Goal: Information Seeking & Learning: Find contact information

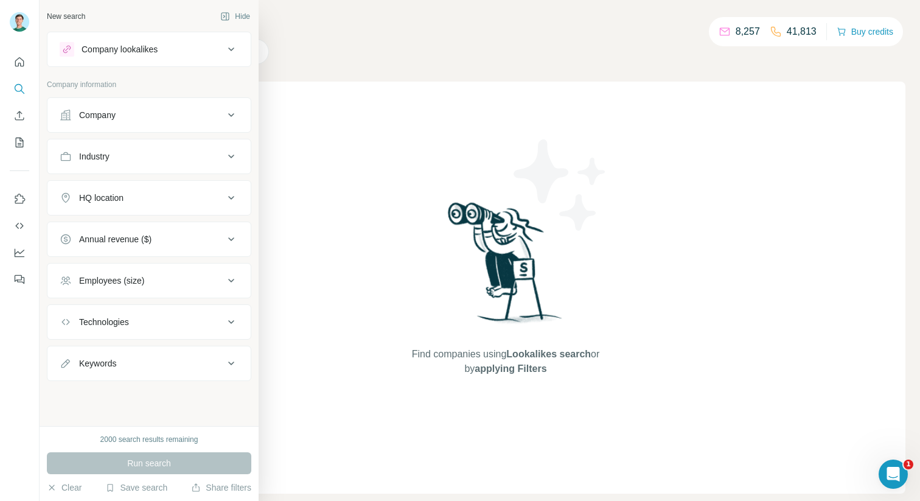
click at [161, 109] on div "Company" at bounding box center [142, 115] width 164 height 12
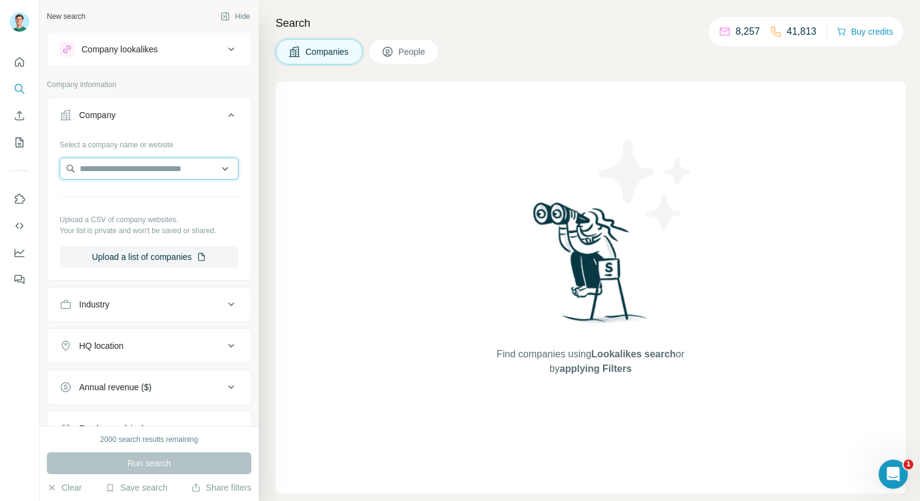
click at [134, 167] on input "text" at bounding box center [149, 169] width 179 height 22
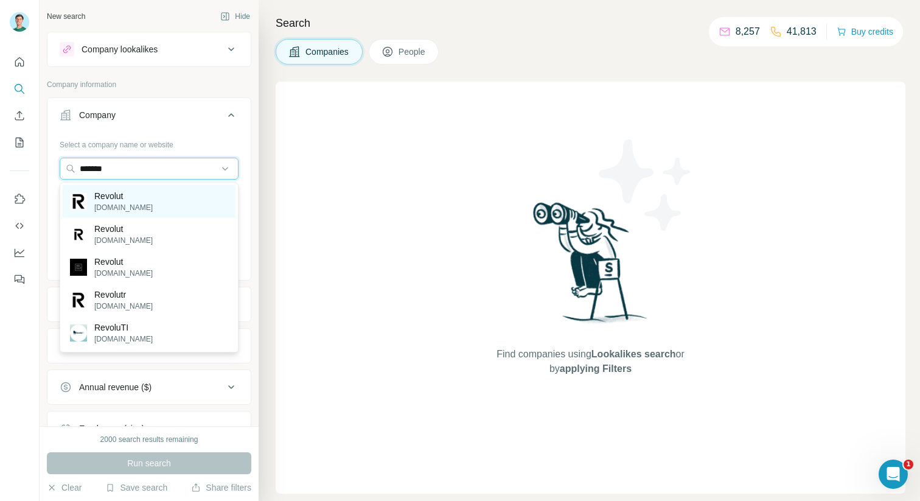
type input "*******"
click at [146, 193] on div "Revolut [DOMAIN_NAME]" at bounding box center [149, 201] width 173 height 33
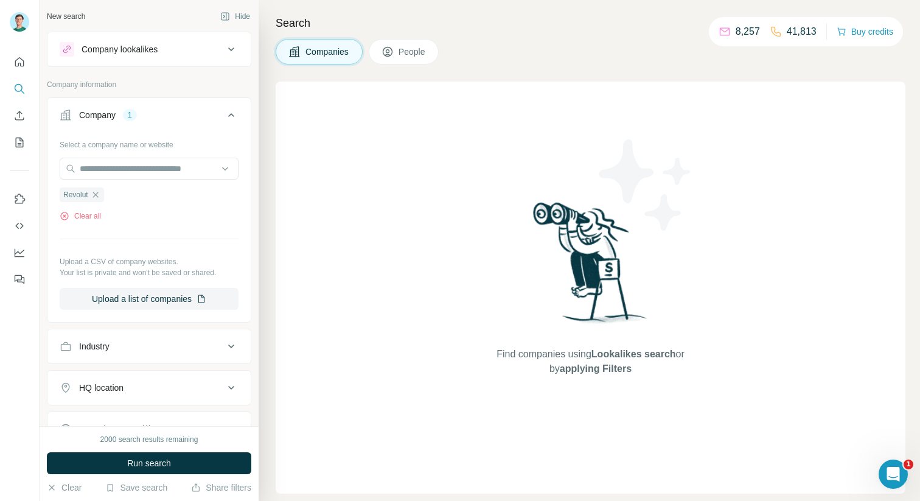
click at [397, 50] on button "People" at bounding box center [404, 52] width 71 height 26
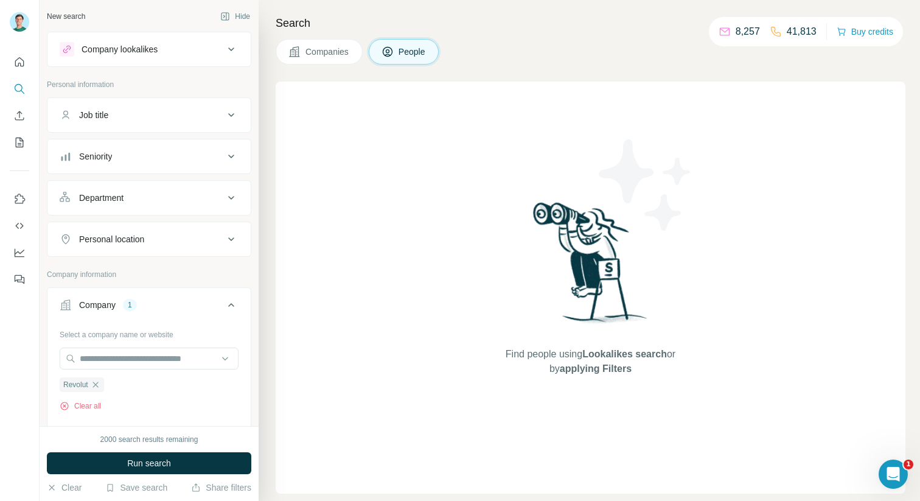
click at [211, 305] on div "Company 1" at bounding box center [142, 305] width 164 height 12
click at [206, 198] on div "Department" at bounding box center [142, 198] width 164 height 12
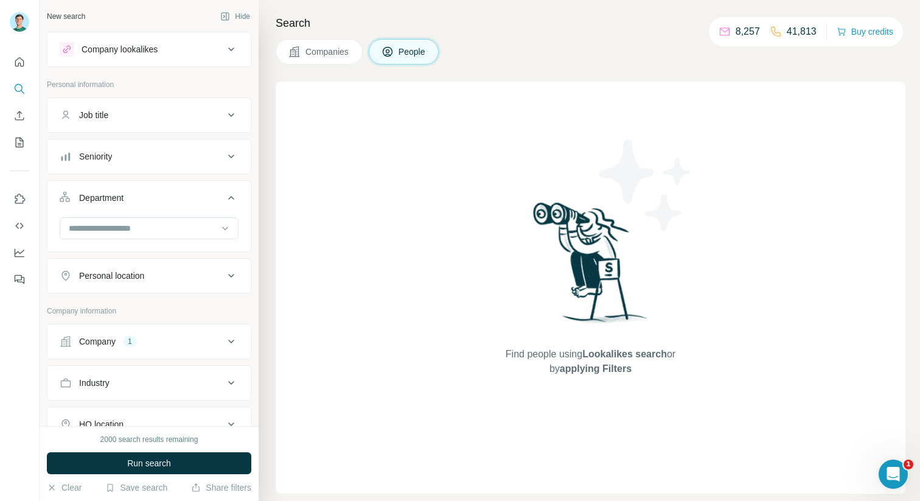
click at [153, 243] on div at bounding box center [148, 233] width 203 height 32
click at [152, 232] on input at bounding box center [143, 227] width 150 height 13
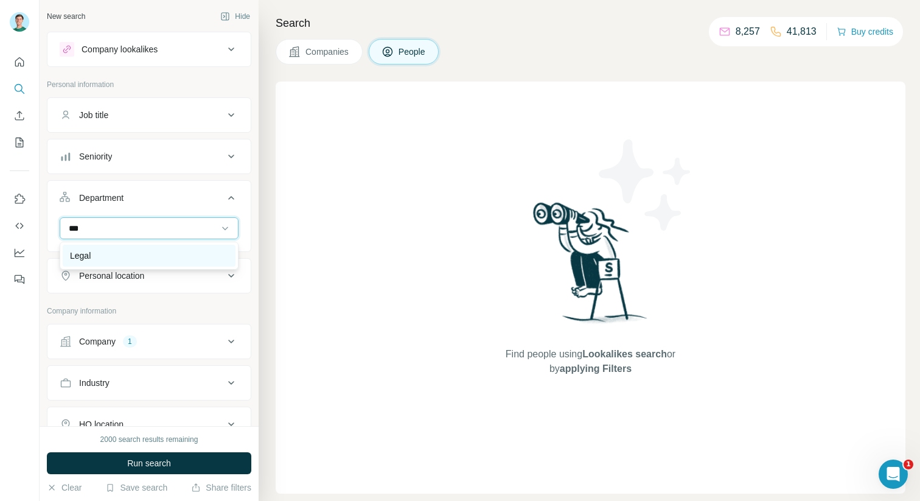
type input "***"
click at [144, 251] on div "Legal" at bounding box center [149, 255] width 158 height 12
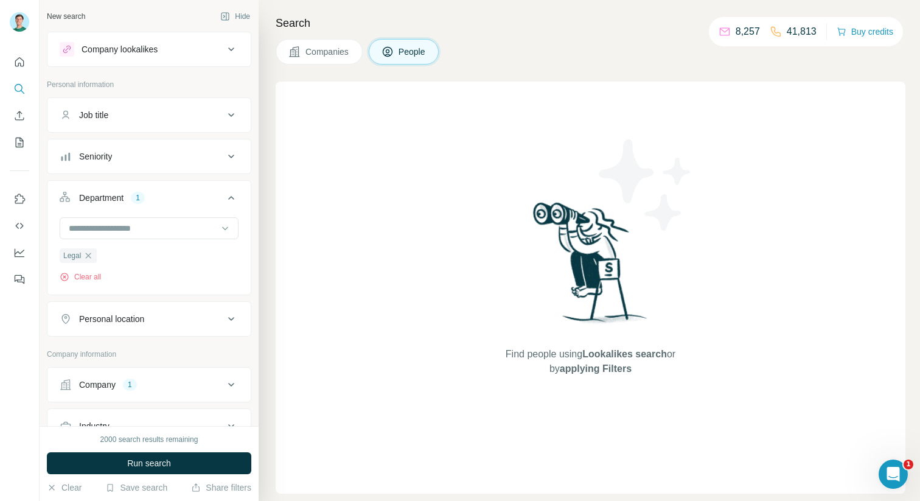
click at [152, 156] on div "Seniority" at bounding box center [142, 156] width 164 height 12
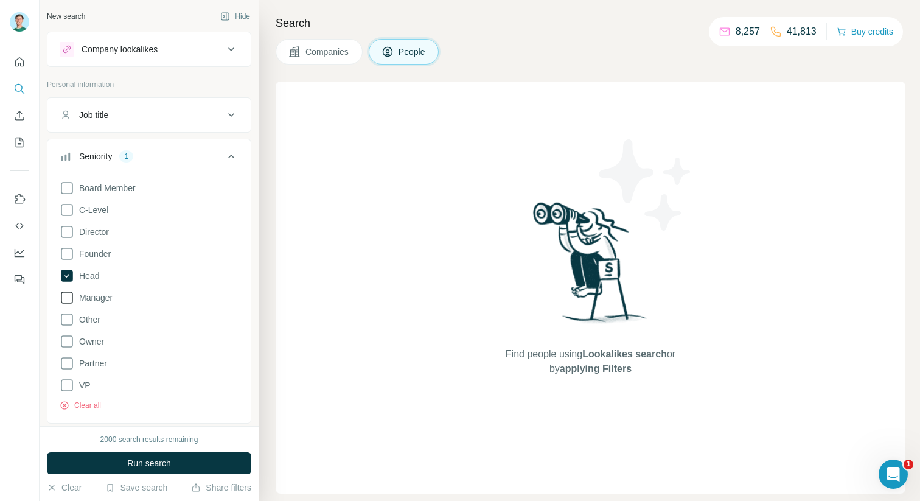
click at [80, 291] on span "Manager" at bounding box center [93, 297] width 38 height 12
click at [157, 456] on button "Run search" at bounding box center [149, 463] width 204 height 22
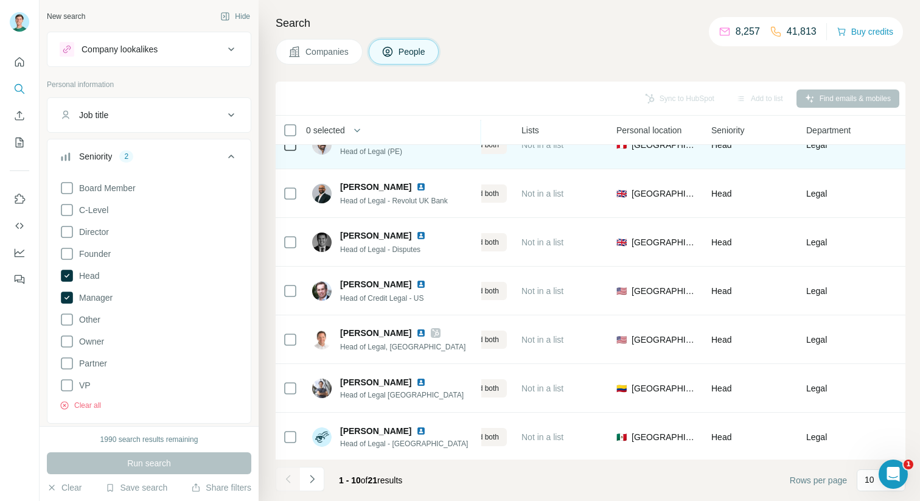
scroll to position [123, 292]
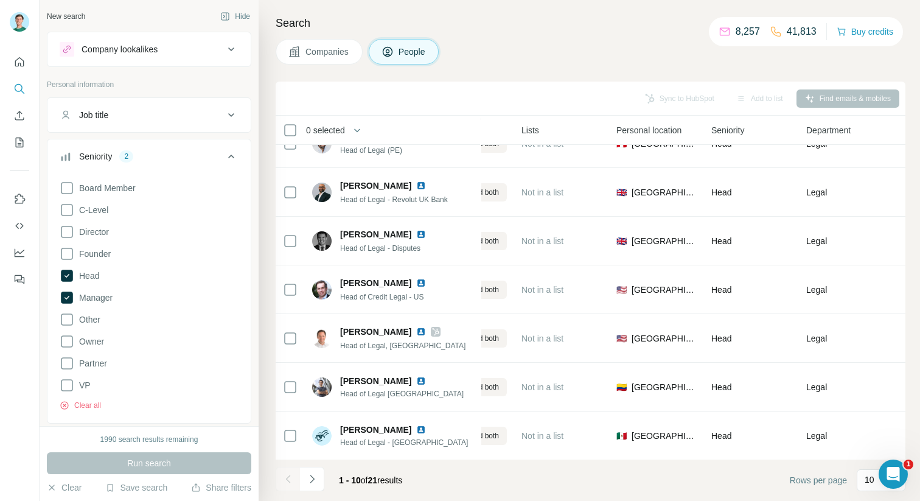
click at [235, 152] on icon at bounding box center [231, 156] width 15 height 15
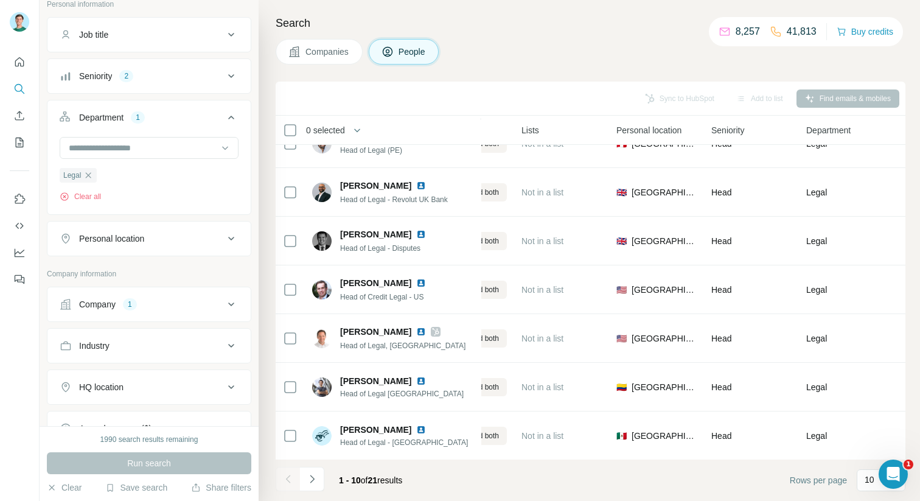
scroll to position [81, 0]
click at [228, 237] on icon at bounding box center [231, 238] width 15 height 15
click at [157, 277] on input "text" at bounding box center [149, 268] width 179 height 22
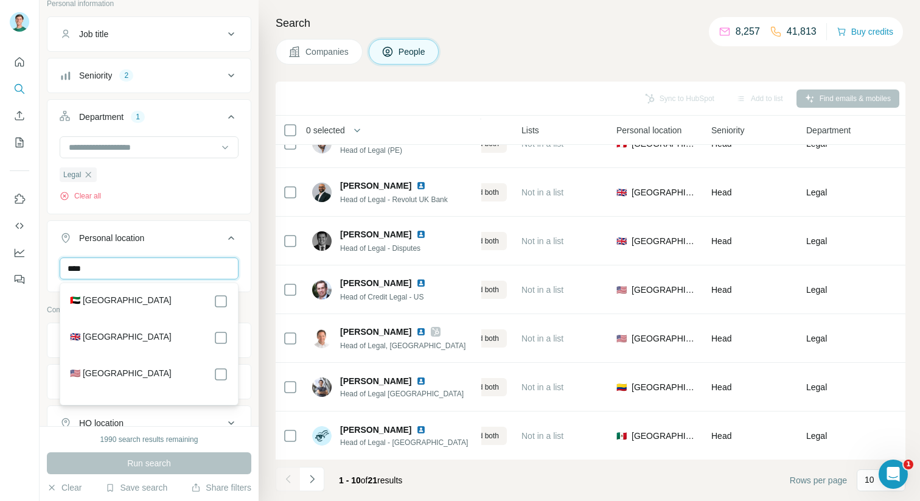
type input "****"
click at [169, 333] on div "🇬🇧 [GEOGRAPHIC_DATA]" at bounding box center [149, 337] width 158 height 15
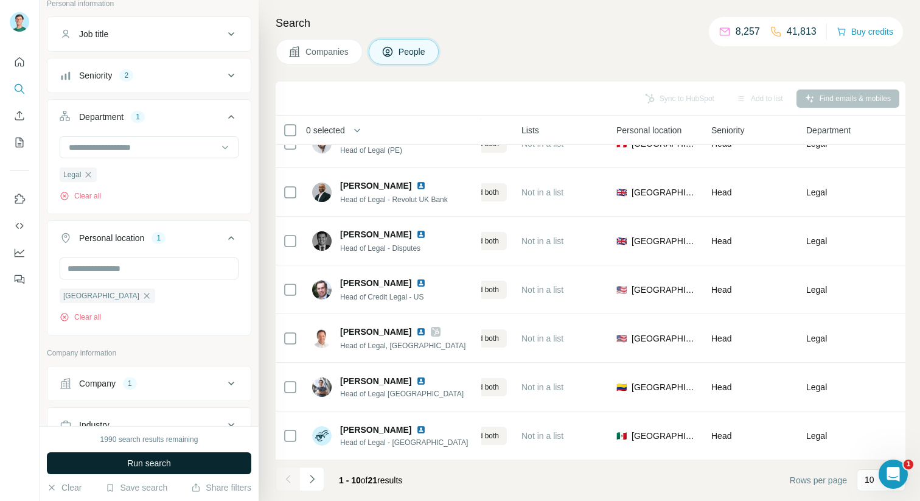
click at [164, 460] on span "Run search" at bounding box center [149, 463] width 44 height 12
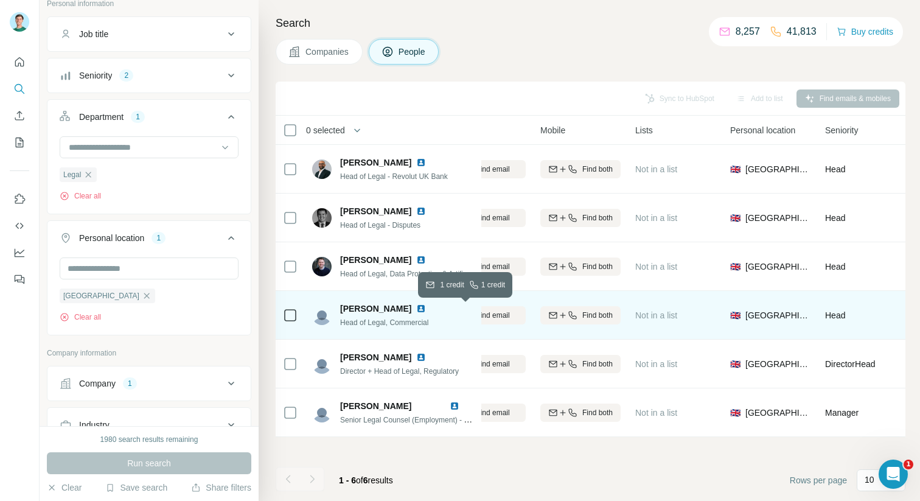
scroll to position [0, 175]
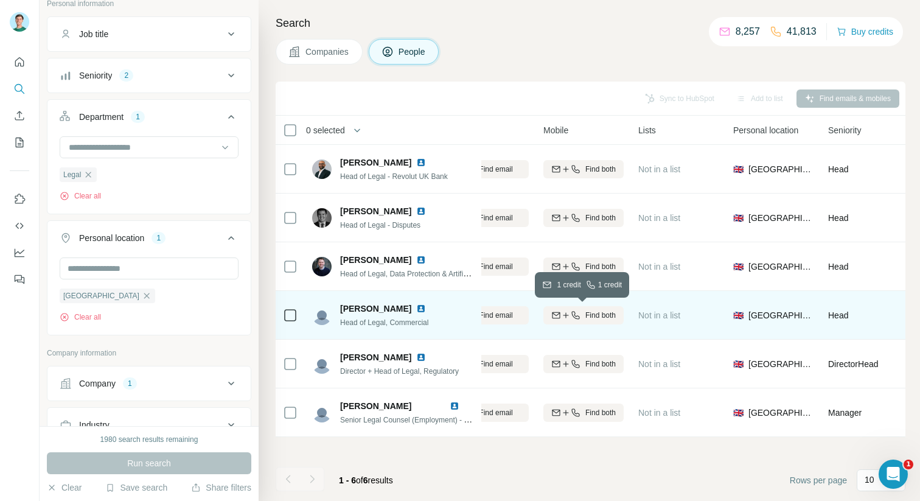
click at [571, 310] on icon "button" at bounding box center [576, 315] width 10 height 10
